Goal: Complete application form

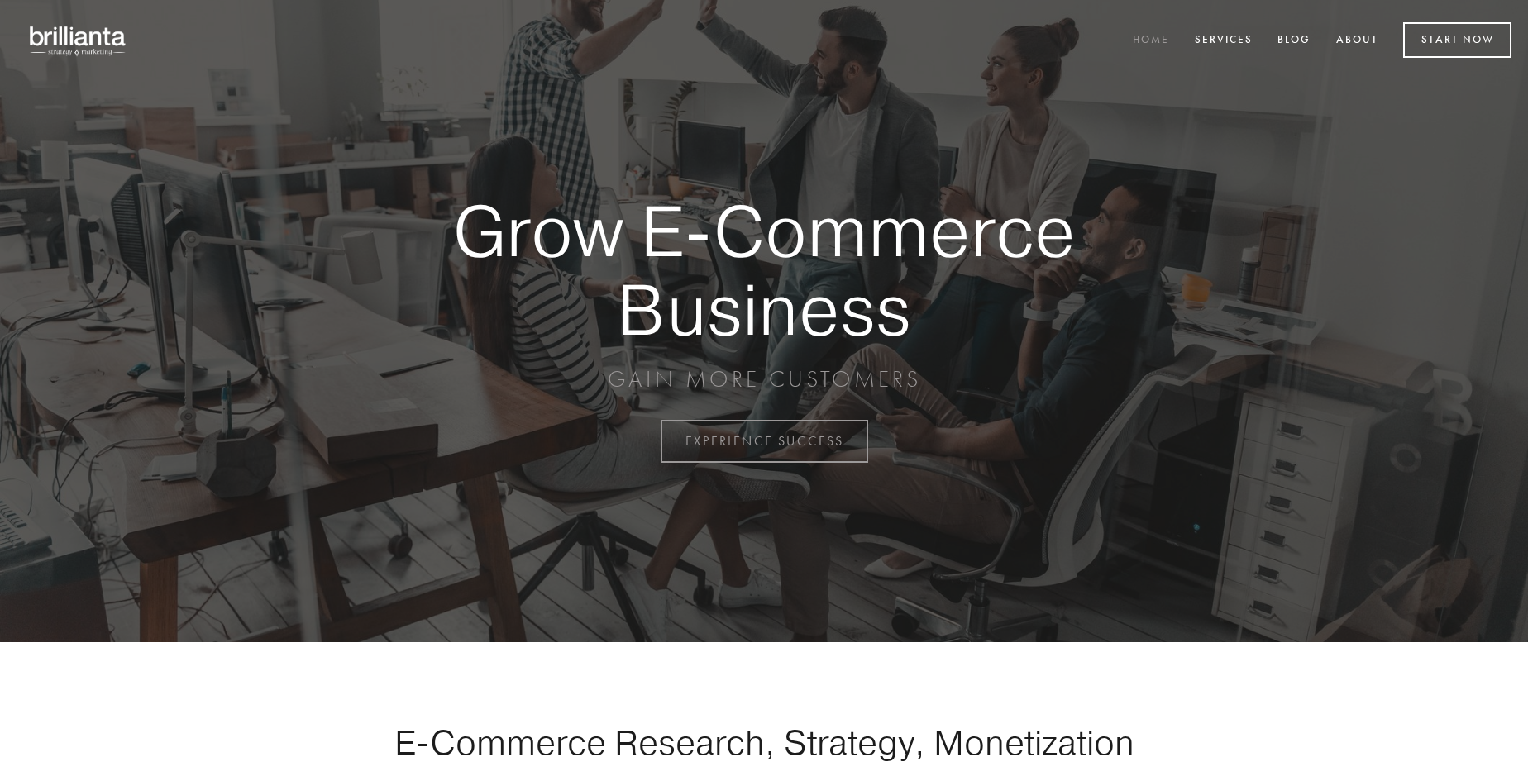
scroll to position [4335, 0]
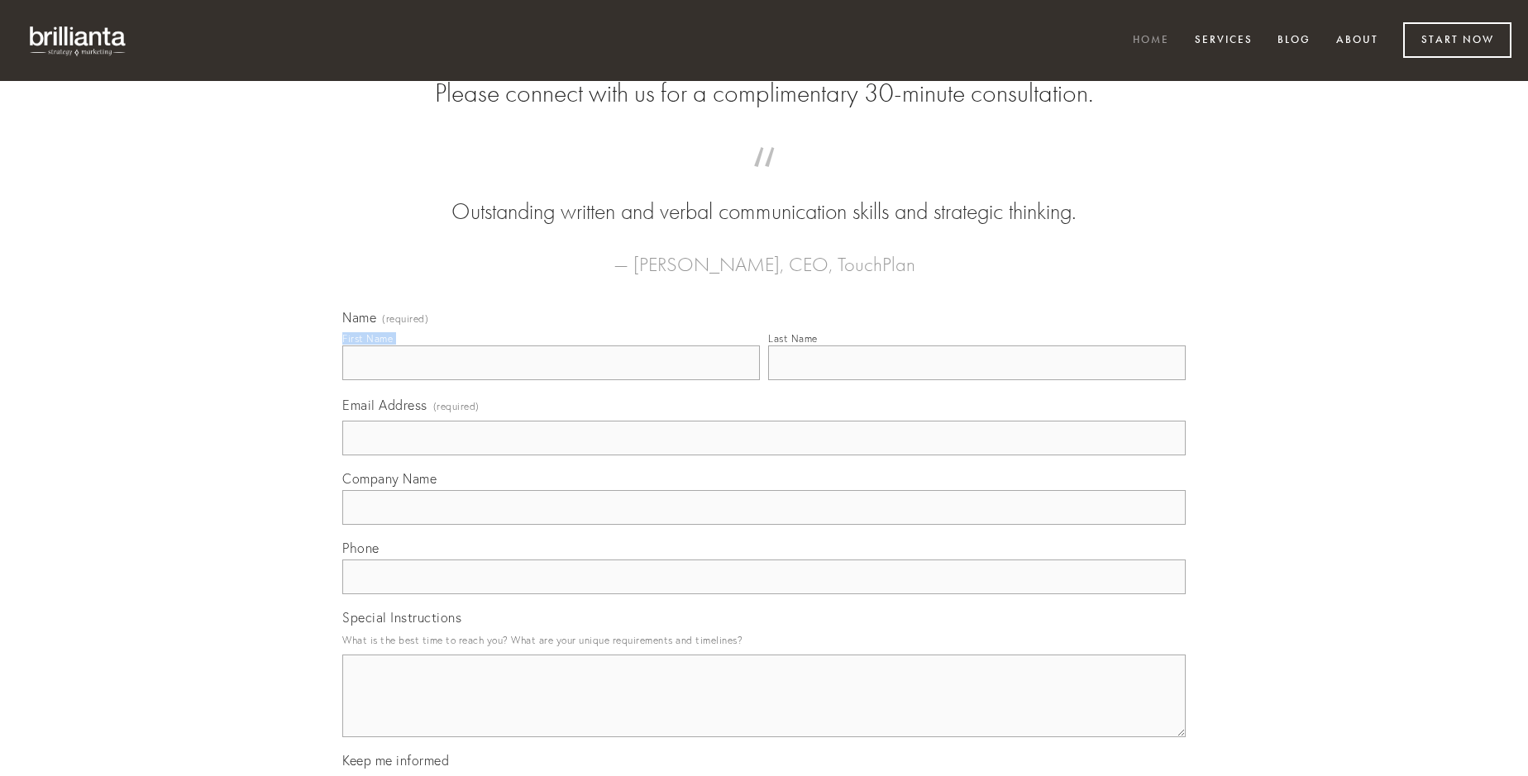
type input "[PERSON_NAME]"
click at [977, 380] on input "Last Name" at bounding box center [977, 363] width 418 height 35
type input "[PERSON_NAME]"
click at [764, 456] on input "Email Address (required)" at bounding box center [763, 438] width 843 height 35
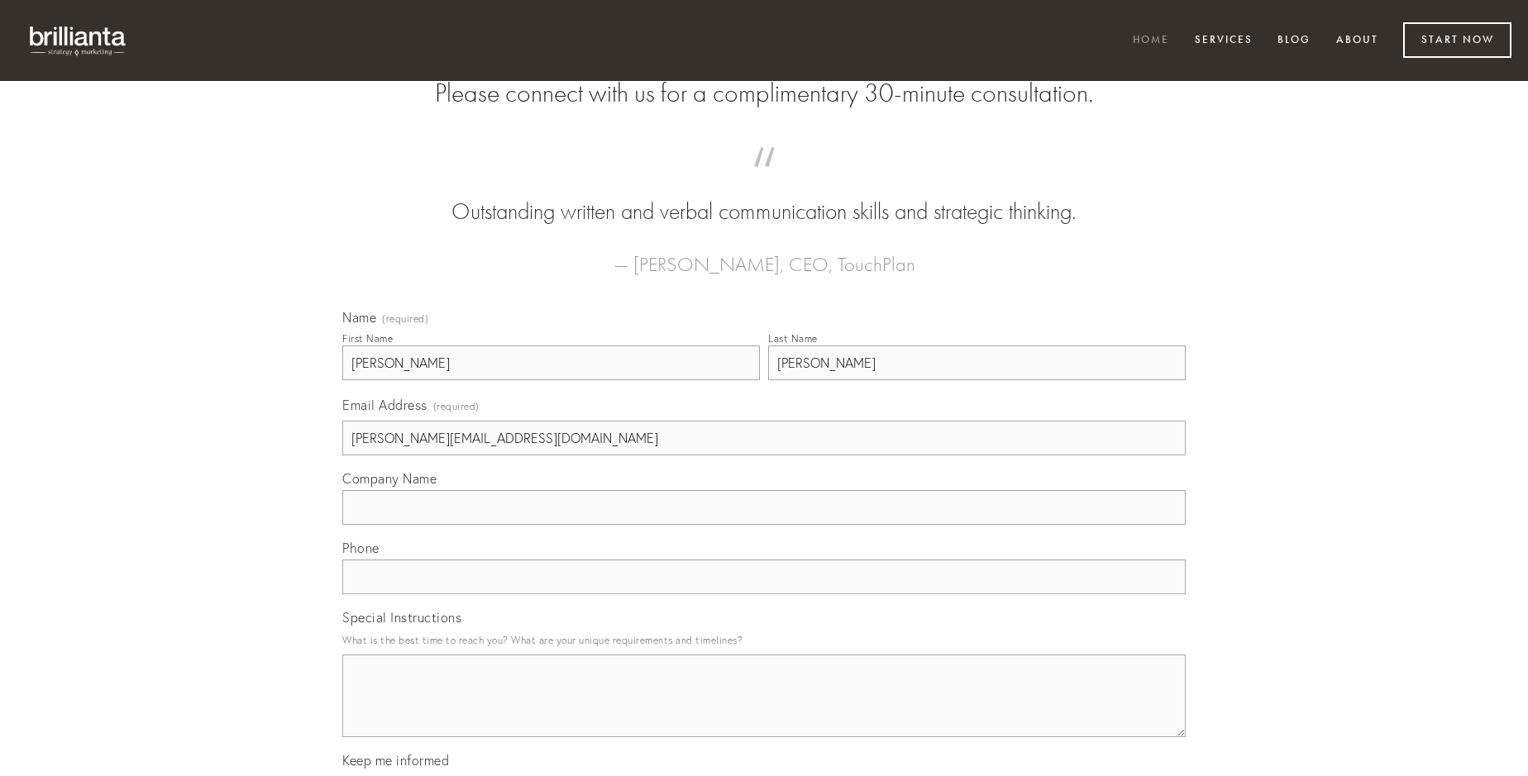
type input "[PERSON_NAME][EMAIL_ADDRESS][DOMAIN_NAME]"
click at [764, 525] on input "Company Name" at bounding box center [763, 507] width 843 height 35
type input "conicio"
click at [764, 595] on input "text" at bounding box center [763, 577] width 843 height 35
click at [764, 711] on textarea "Special Instructions" at bounding box center [763, 696] width 843 height 83
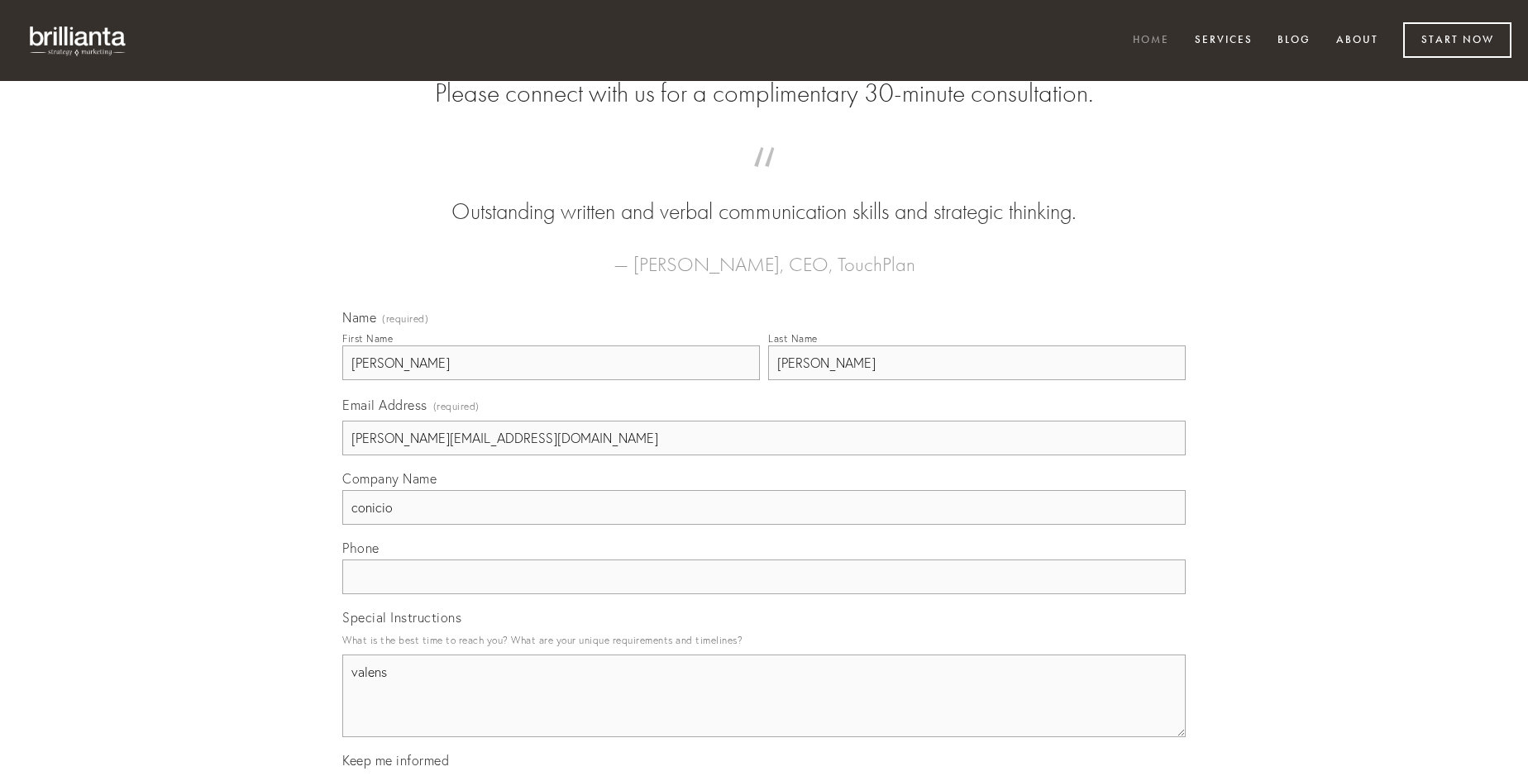
type textarea "valens"
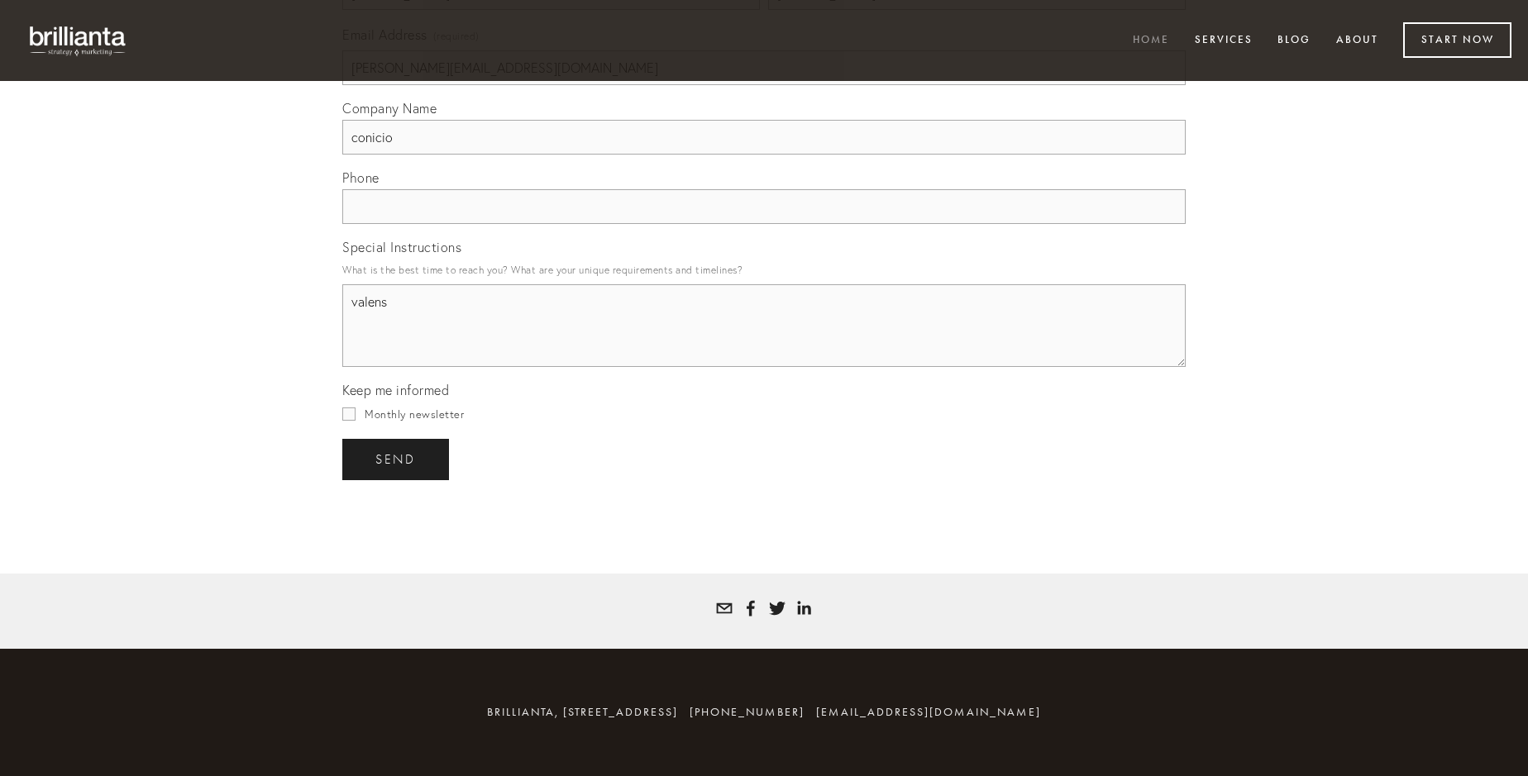
click at [397, 459] on span "send" at bounding box center [395, 459] width 41 height 15
